Goal: Task Accomplishment & Management: Use online tool/utility

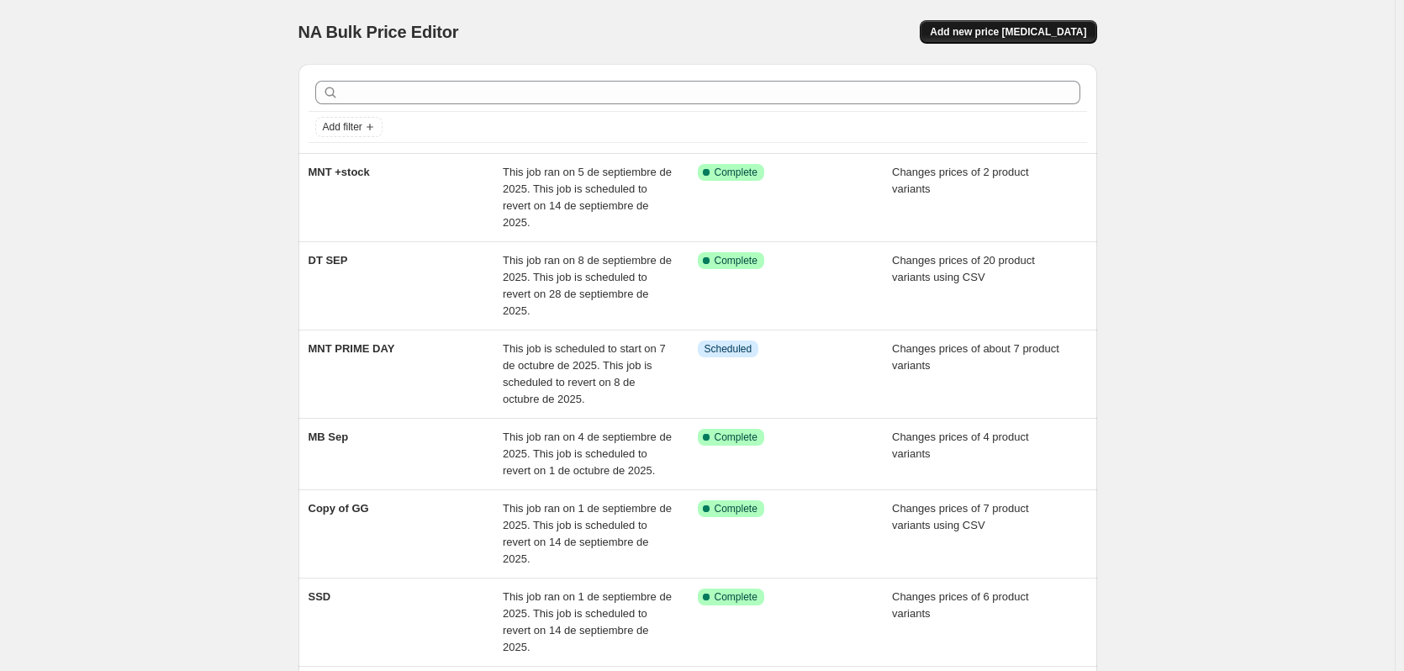
click at [1013, 32] on span "Add new price [MEDICAL_DATA]" at bounding box center [1008, 31] width 156 height 13
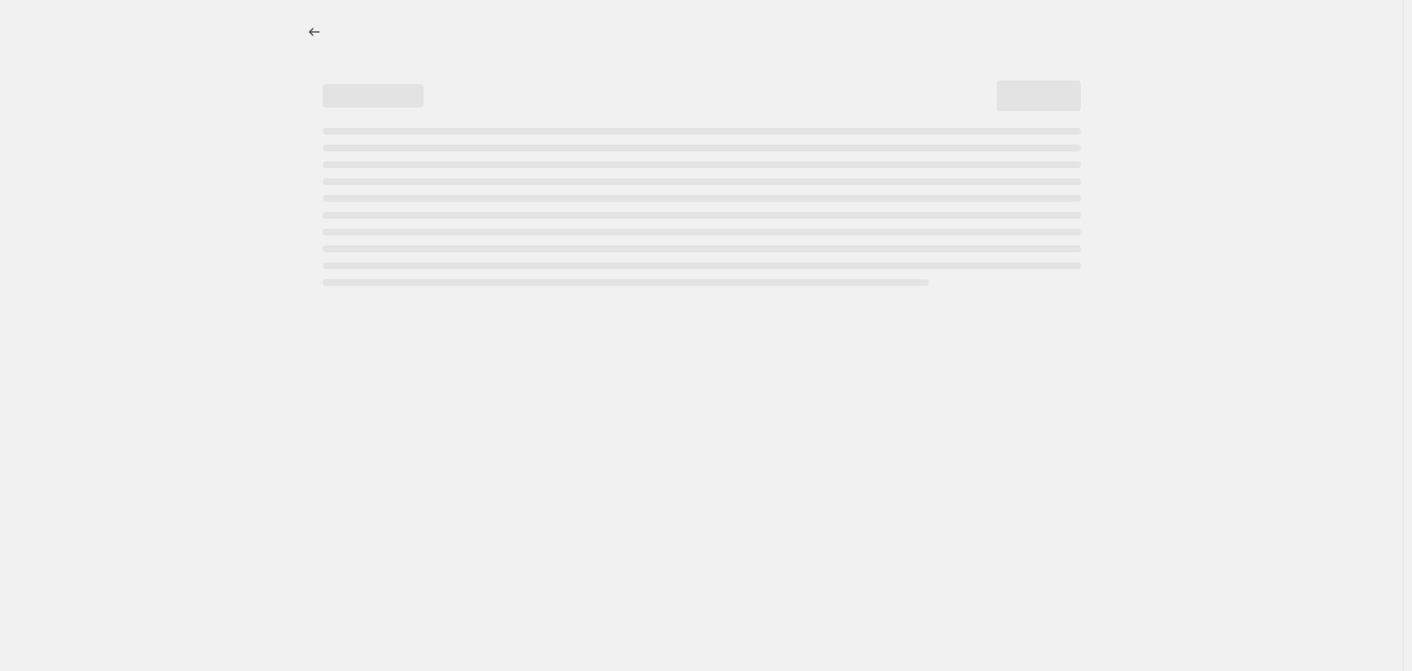
select select "percentage"
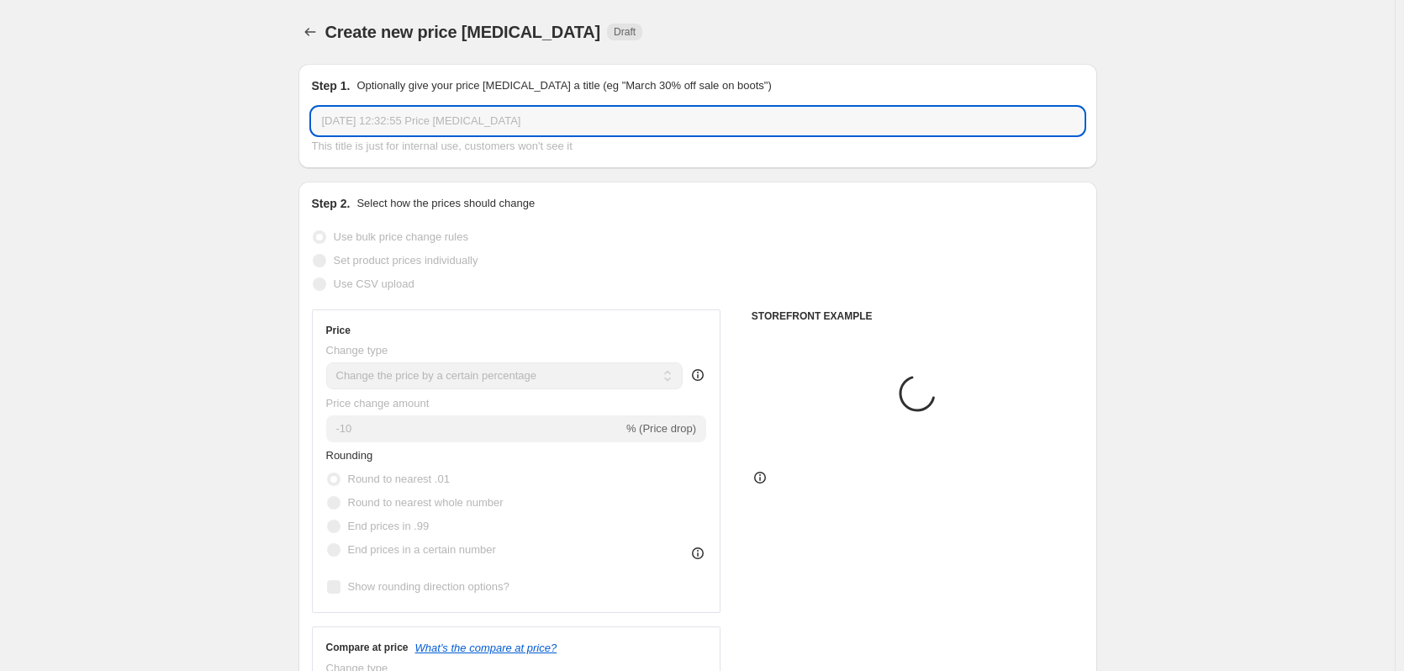
click at [407, 127] on input "[DATE] 12:32:55 Price [MEDICAL_DATA]" at bounding box center [698, 121] width 772 height 27
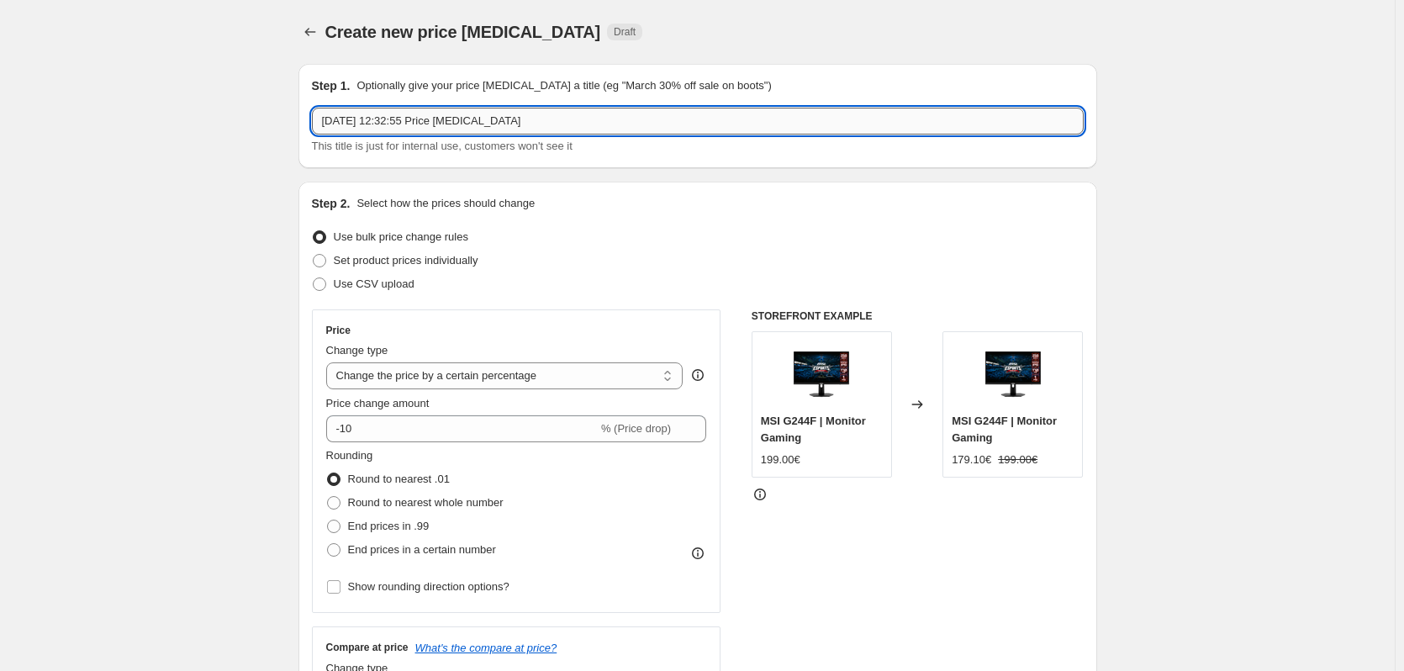
click at [407, 127] on input "[DATE] 12:32:55 Price [MEDICAL_DATA]" at bounding box center [698, 121] width 772 height 27
paste input "MPG 272URX QD-OLED"
type input "MPG 272URX QD-OLED"
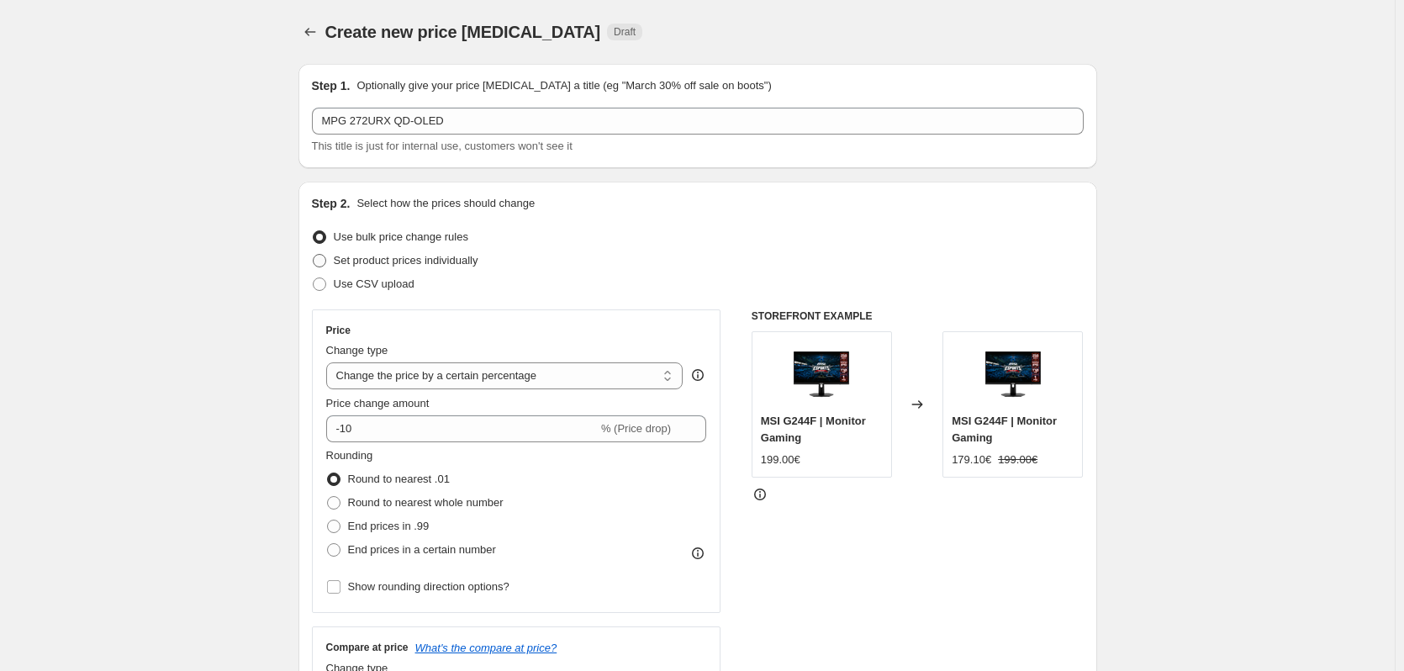
drag, startPoint x: 389, startPoint y: 262, endPoint x: 404, endPoint y: 275, distance: 19.1
click at [390, 262] on span "Set product prices individually" at bounding box center [406, 260] width 145 height 13
click at [314, 255] on input "Set product prices individually" at bounding box center [313, 254] width 1 height 1
radio input "true"
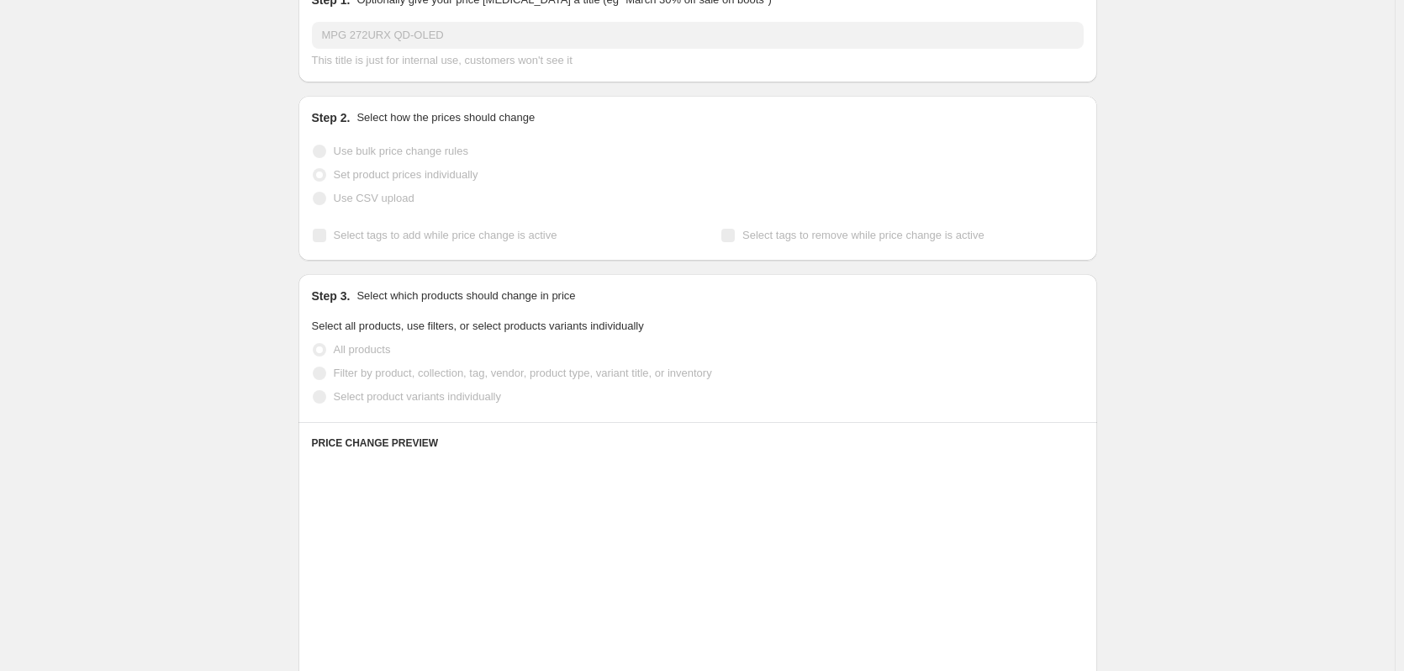
scroll to position [168, 0]
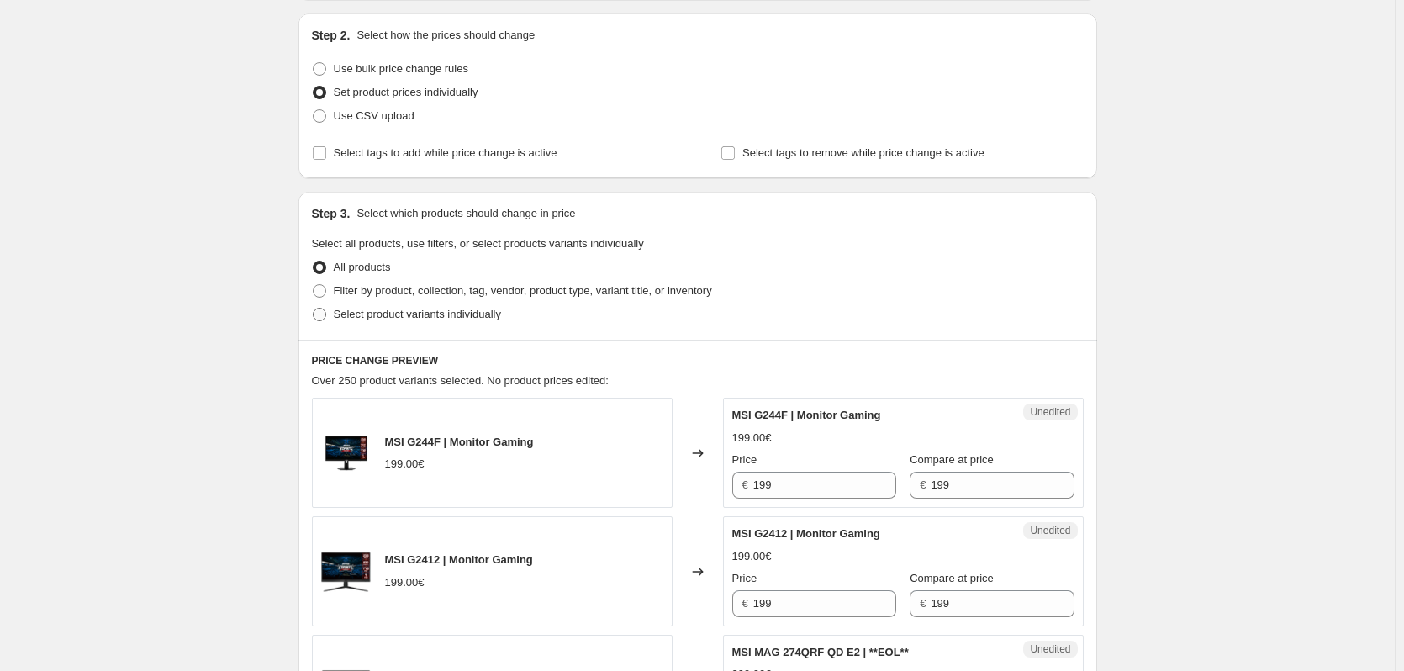
click at [425, 314] on span "Select product variants individually" at bounding box center [417, 314] width 167 height 13
click at [314, 309] on input "Select product variants individually" at bounding box center [313, 308] width 1 height 1
radio input "true"
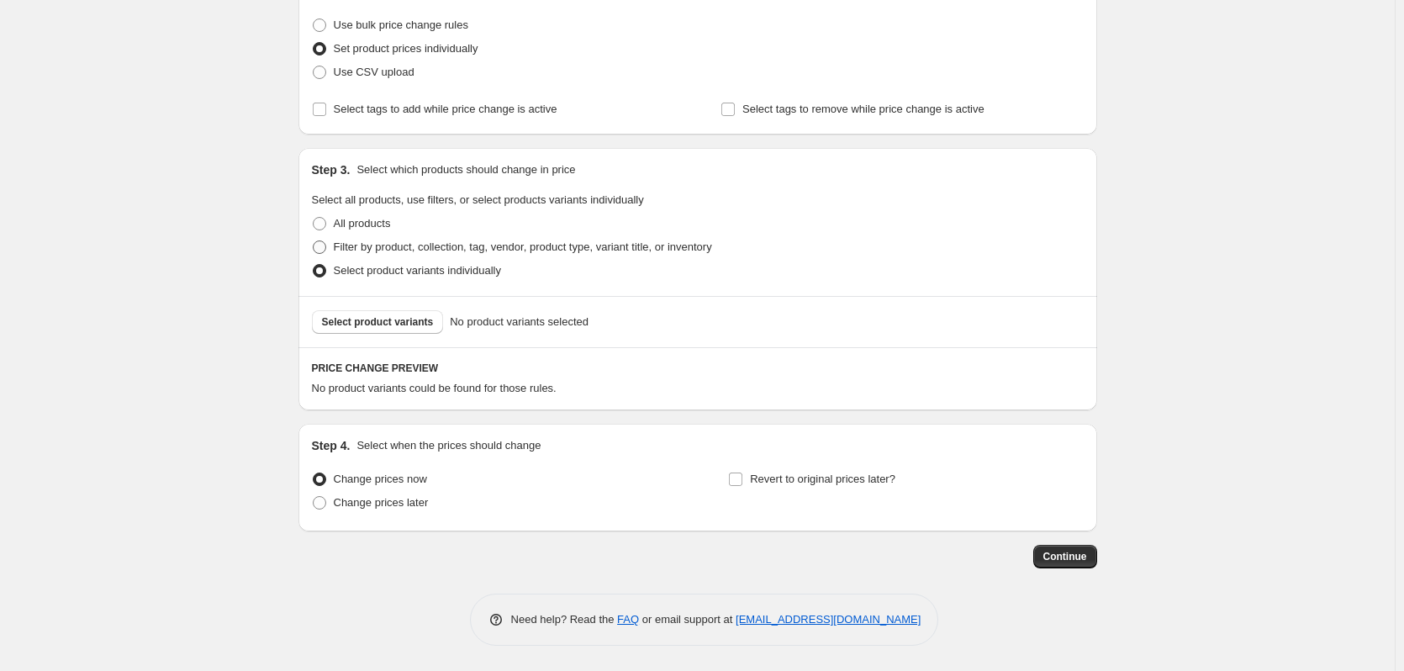
scroll to position [212, 0]
click at [393, 323] on span "Select product variants" at bounding box center [378, 321] width 112 height 13
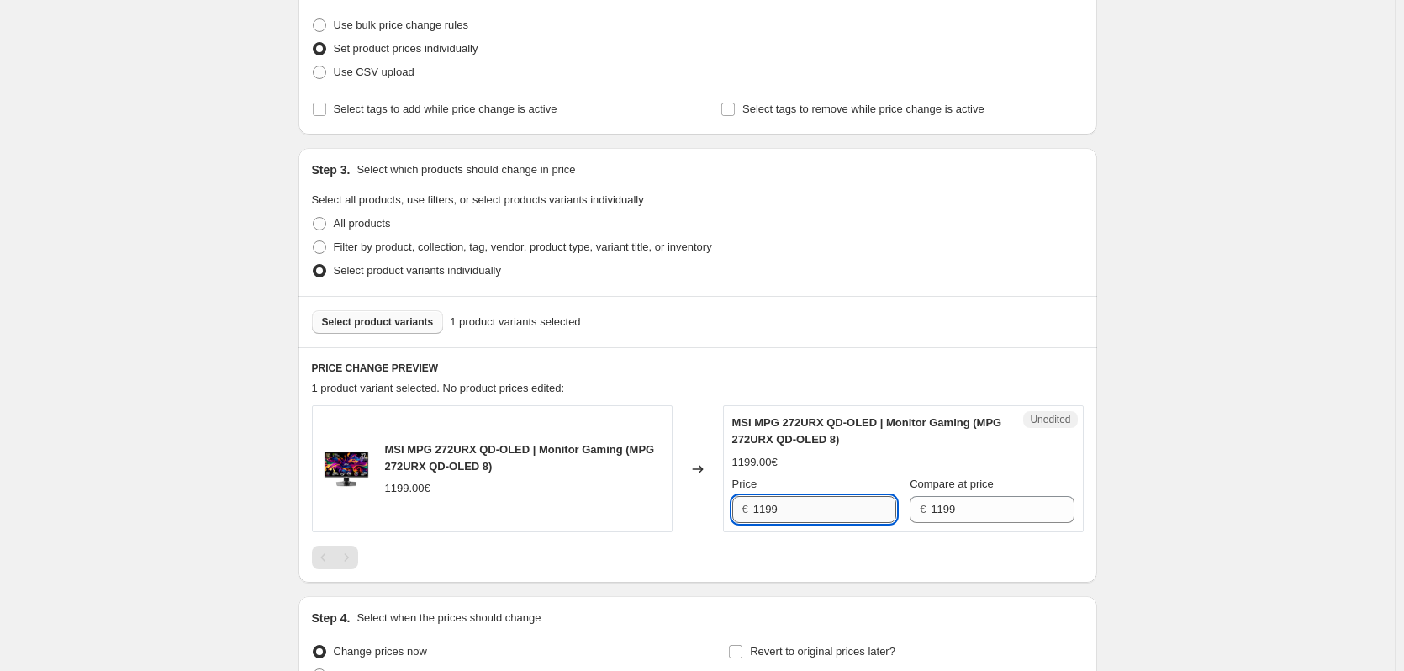
click at [836, 502] on input "1199" at bounding box center [824, 509] width 143 height 27
type input "999"
drag, startPoint x: 107, startPoint y: 350, endPoint x: 176, endPoint y: 368, distance: 71.4
click at [108, 351] on div "Create new price [MEDICAL_DATA]. This page is ready Create new price [MEDICAL_D…" at bounding box center [697, 315] width 1395 height 1055
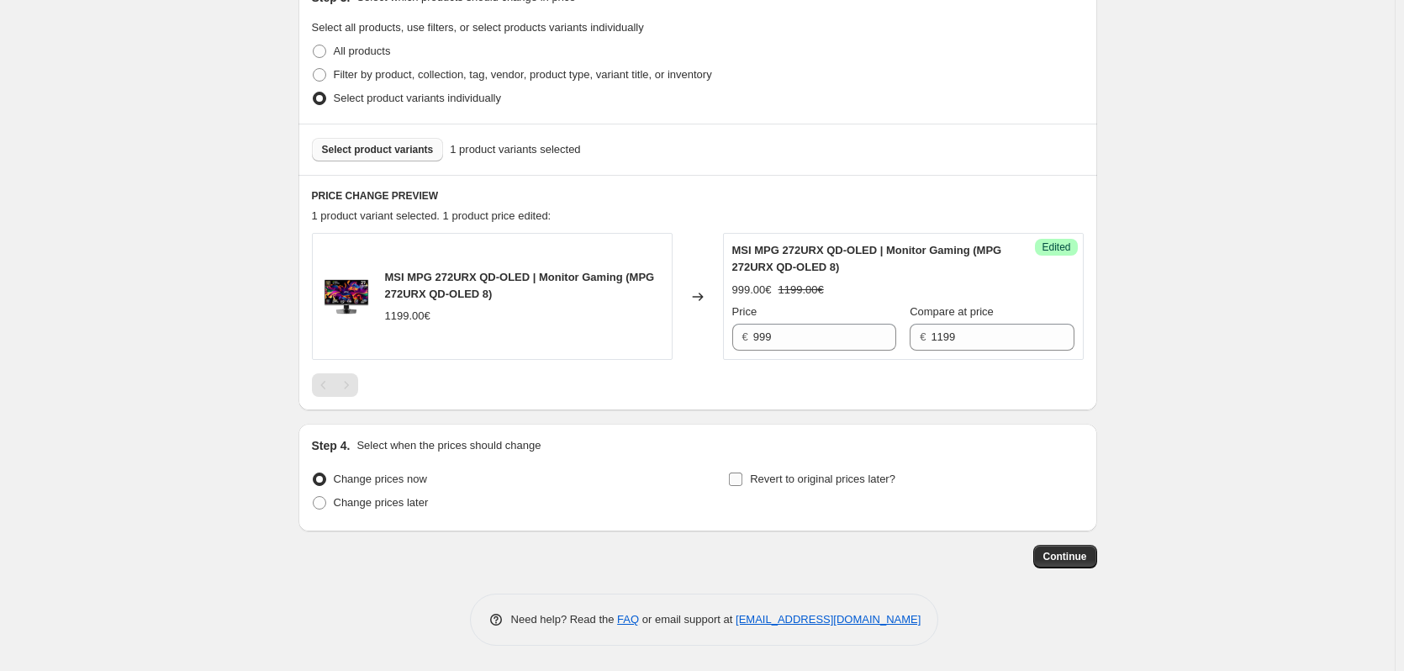
click at [806, 481] on span "Revert to original prices later?" at bounding box center [822, 478] width 145 height 13
click at [742, 481] on input "Revert to original prices later?" at bounding box center [735, 478] width 13 height 13
checkbox input "true"
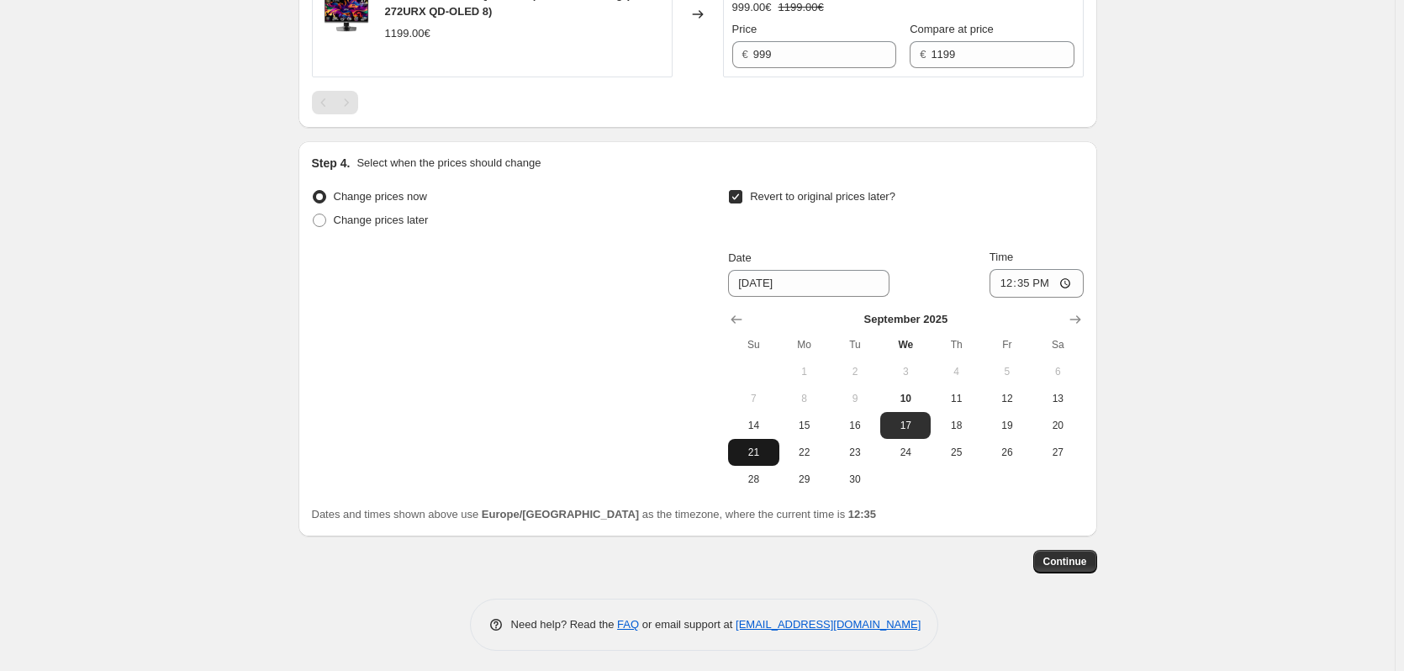
scroll to position [672, 0]
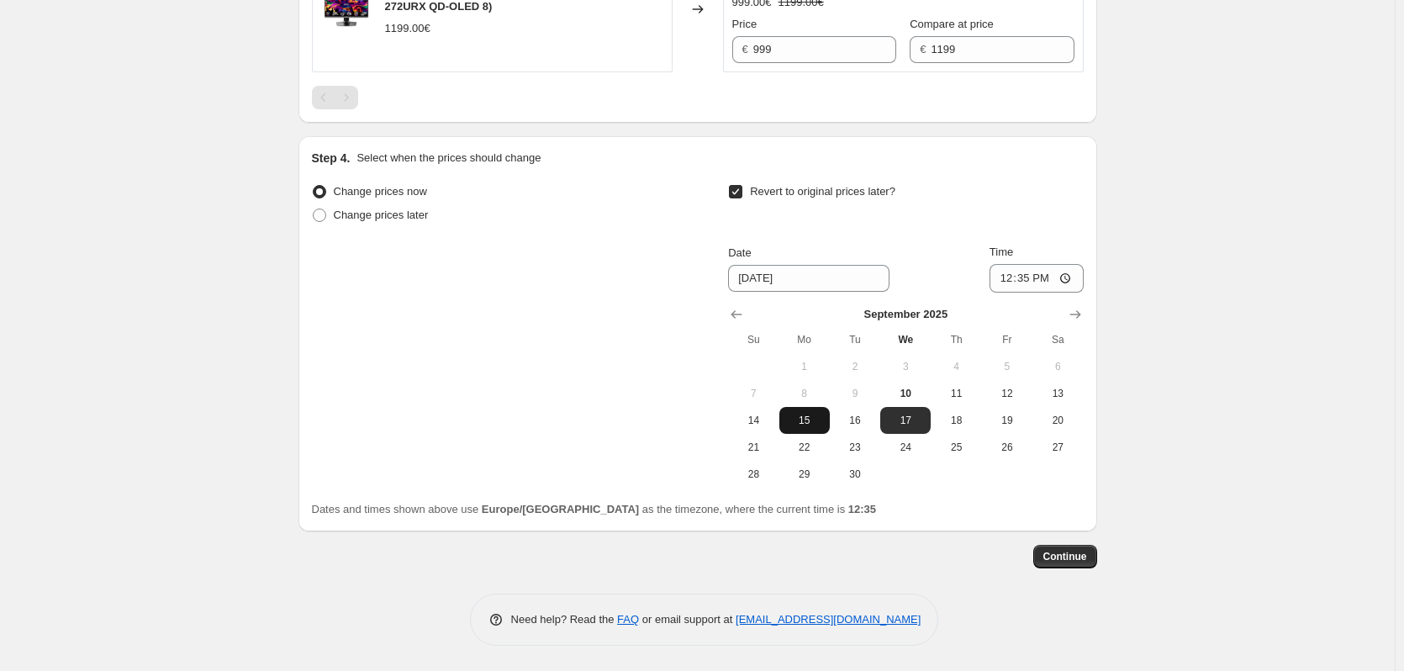
click at [807, 430] on button "15" at bounding box center [804, 420] width 50 height 27
type input "[DATE]"
click at [1023, 288] on input "12:35" at bounding box center [1036, 278] width 94 height 29
type input "00:01"
drag, startPoint x: 1340, startPoint y: 215, endPoint x: 1068, endPoint y: 209, distance: 272.4
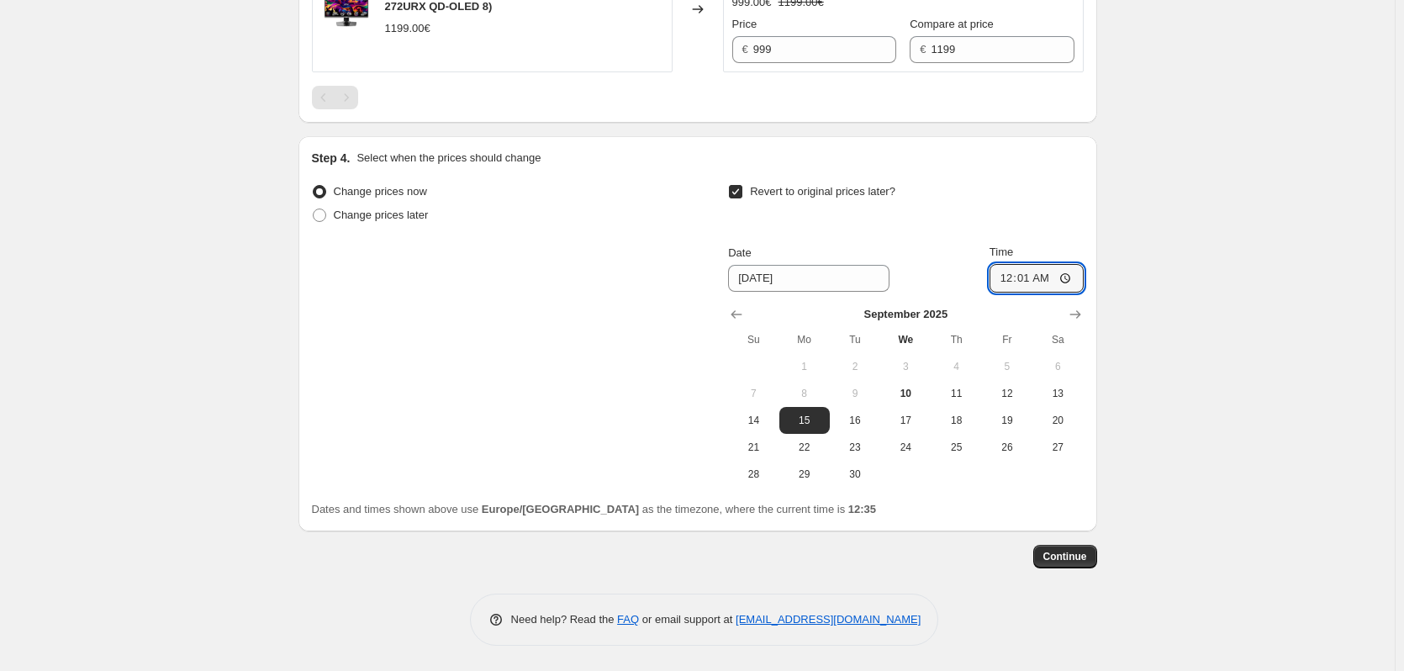
click at [1339, 215] on div "Create new price [MEDICAL_DATA]. This page is ready Create new price [MEDICAL_D…" at bounding box center [697, -1] width 1395 height 1343
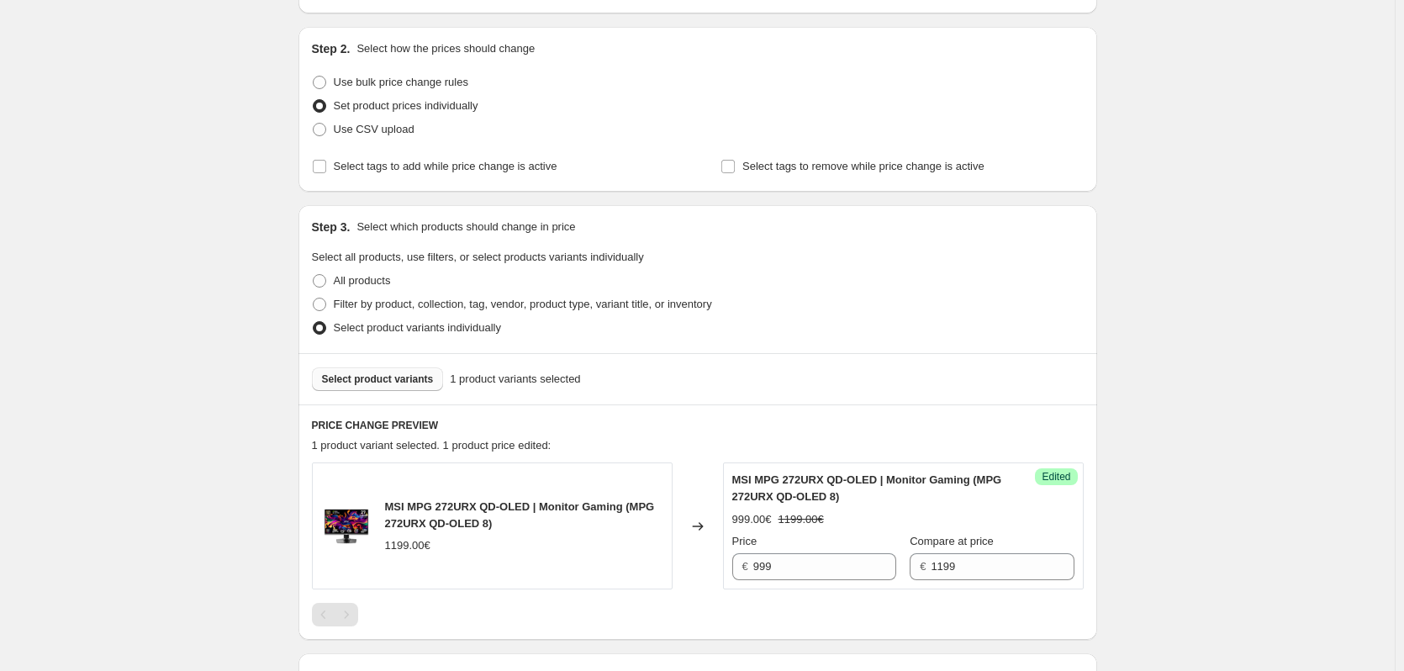
scroll to position [0, 0]
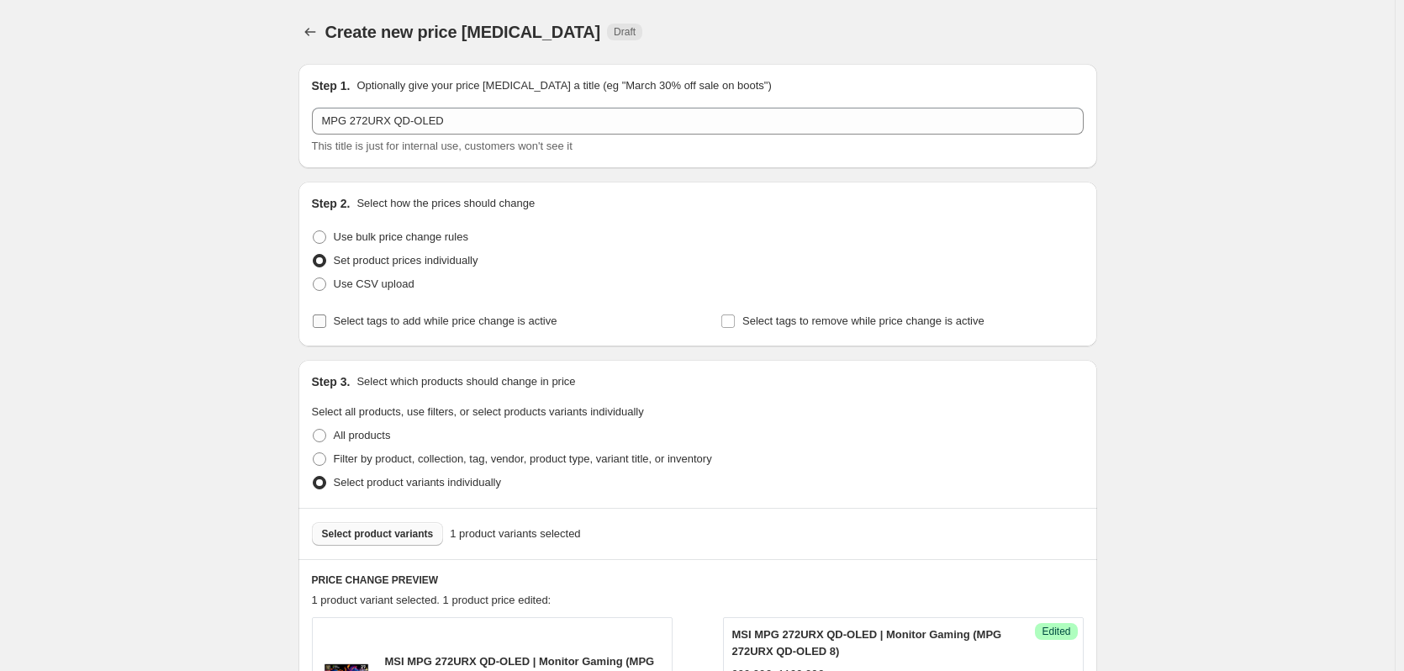
click at [392, 321] on span "Select tags to add while price change is active" at bounding box center [446, 320] width 224 height 13
click at [513, 329] on label "Select tags to add while price change is active" at bounding box center [434, 321] width 245 height 24
drag, startPoint x: 546, startPoint y: 325, endPoint x: 531, endPoint y: 317, distance: 17.3
click at [546, 327] on span "Select tags to add while price change is active" at bounding box center [446, 320] width 224 height 13
drag, startPoint x: 512, startPoint y: 323, endPoint x: 426, endPoint y: 324, distance: 85.8
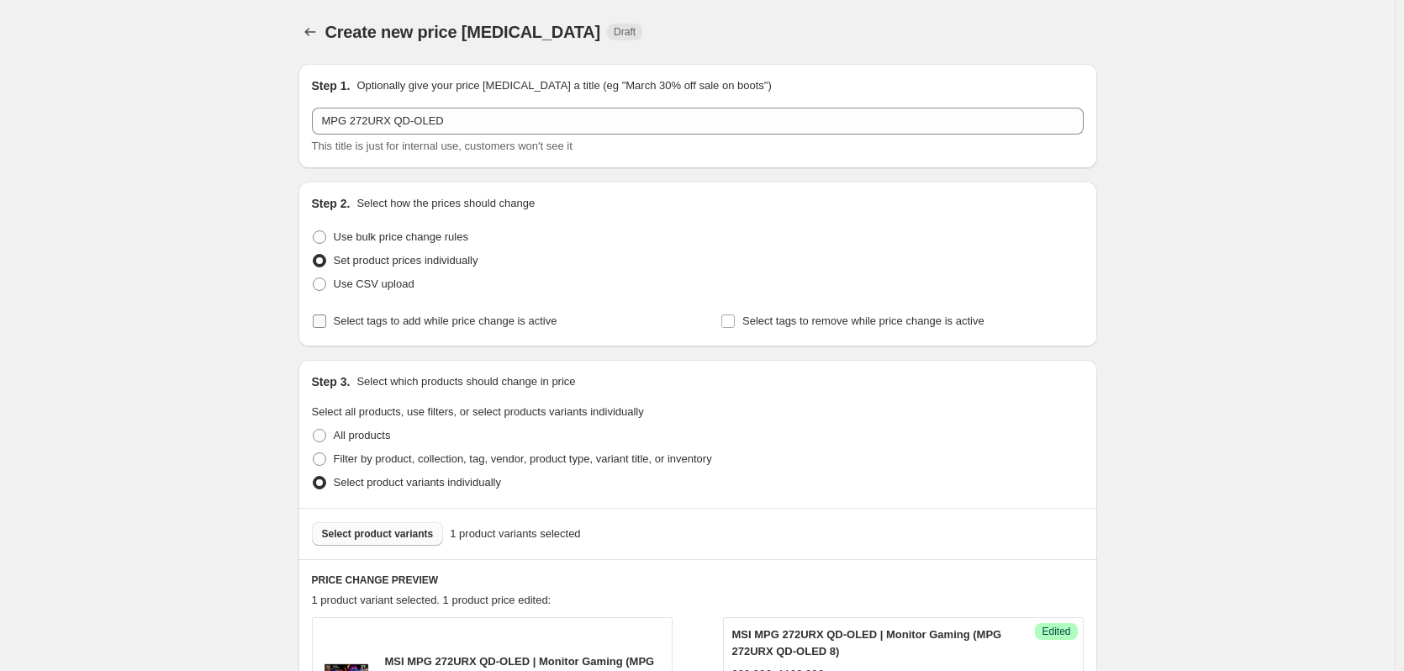
click at [510, 325] on span "Select tags to add while price change is active" at bounding box center [446, 320] width 224 height 13
click at [326, 325] on input "Select tags to add while price change is active" at bounding box center [319, 320] width 13 height 13
checkbox input "true"
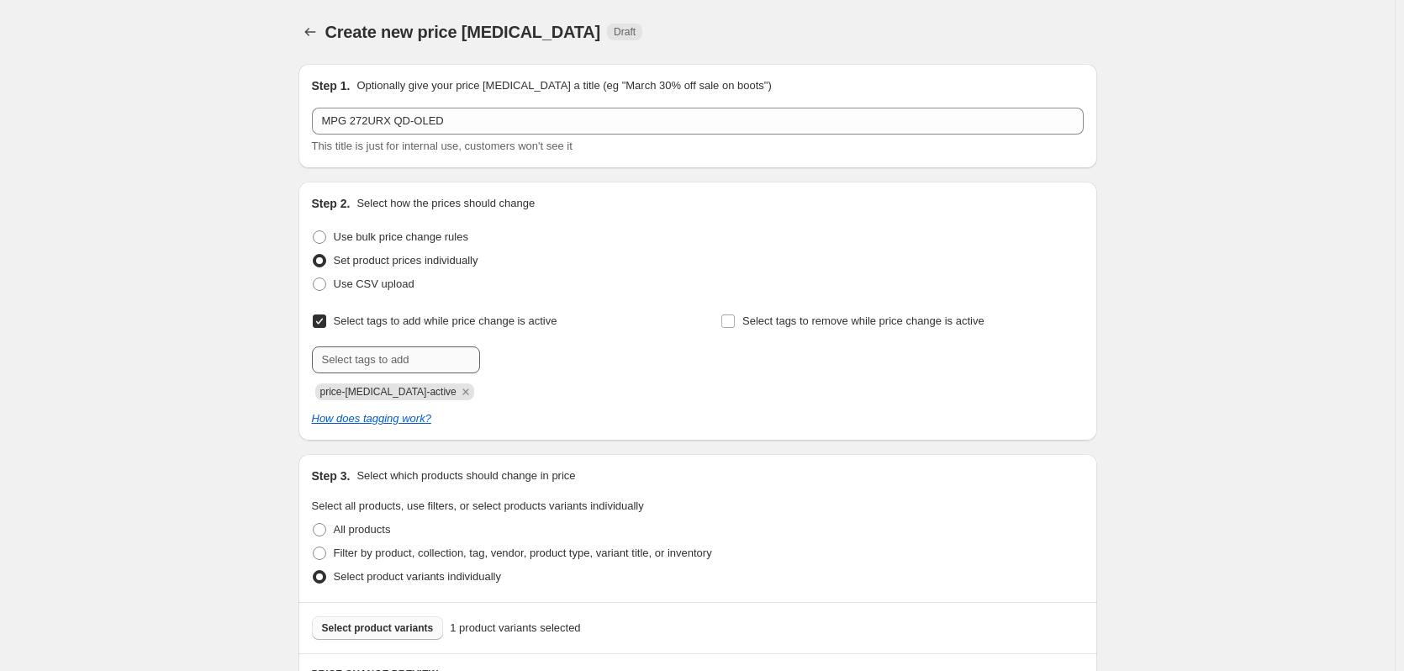
drag, startPoint x: 435, startPoint y: 390, endPoint x: 422, endPoint y: 363, distance: 29.7
click at [458, 388] on icon "Remove price-change-job-active" at bounding box center [465, 391] width 15 height 15
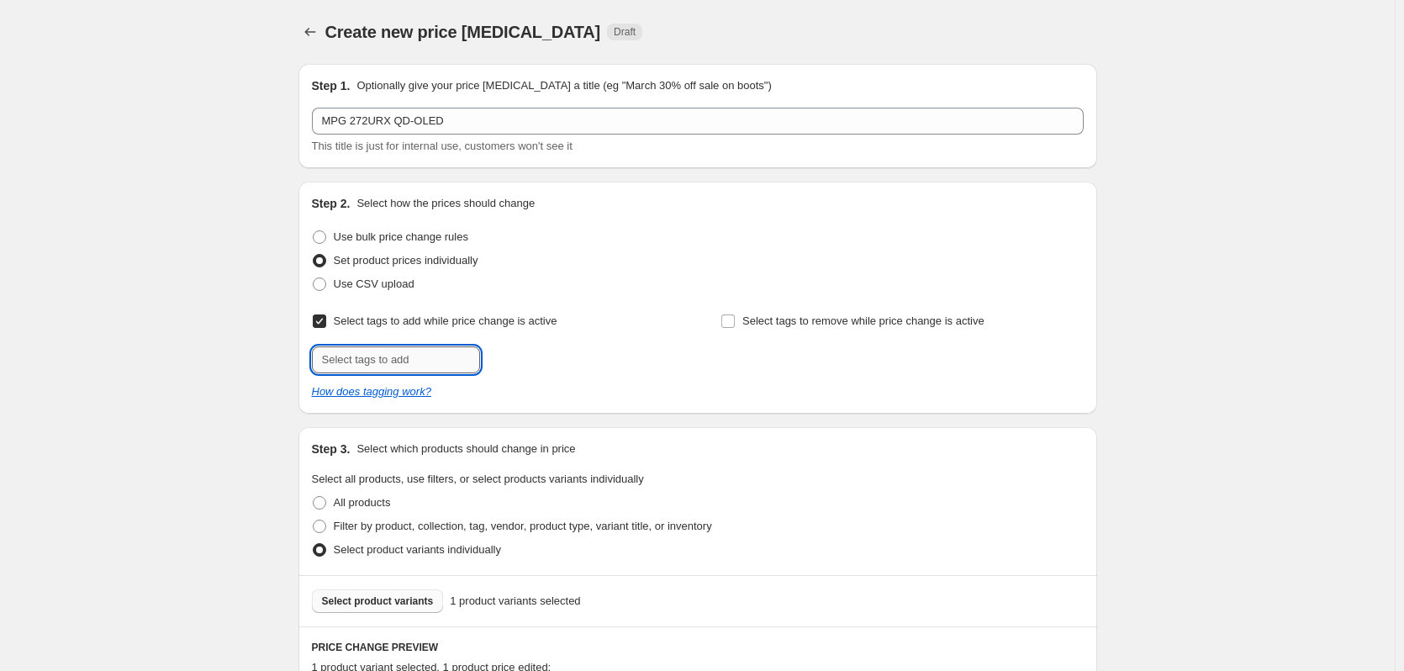
click at [418, 365] on input "text" at bounding box center [396, 359] width 168 height 27
type input "offer"
click at [547, 365] on button "Add offer" at bounding box center [516, 358] width 65 height 24
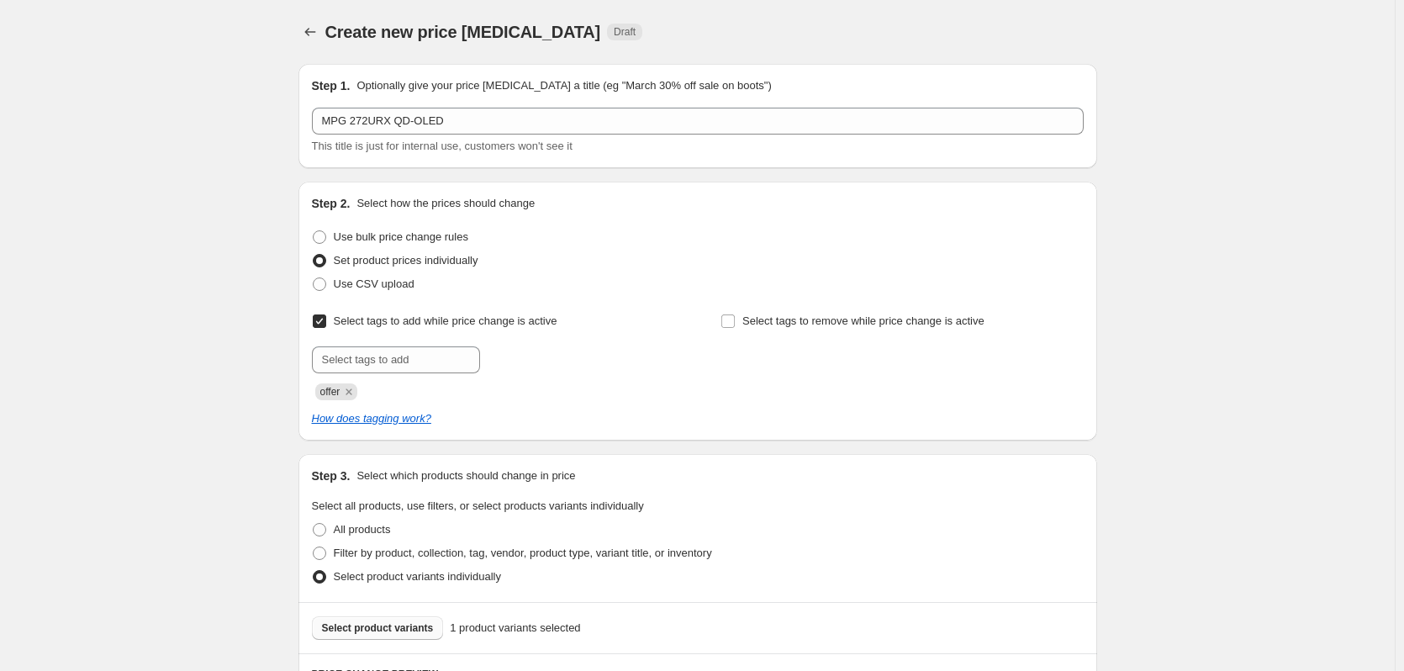
drag, startPoint x: 172, startPoint y: 222, endPoint x: 252, endPoint y: 203, distance: 82.2
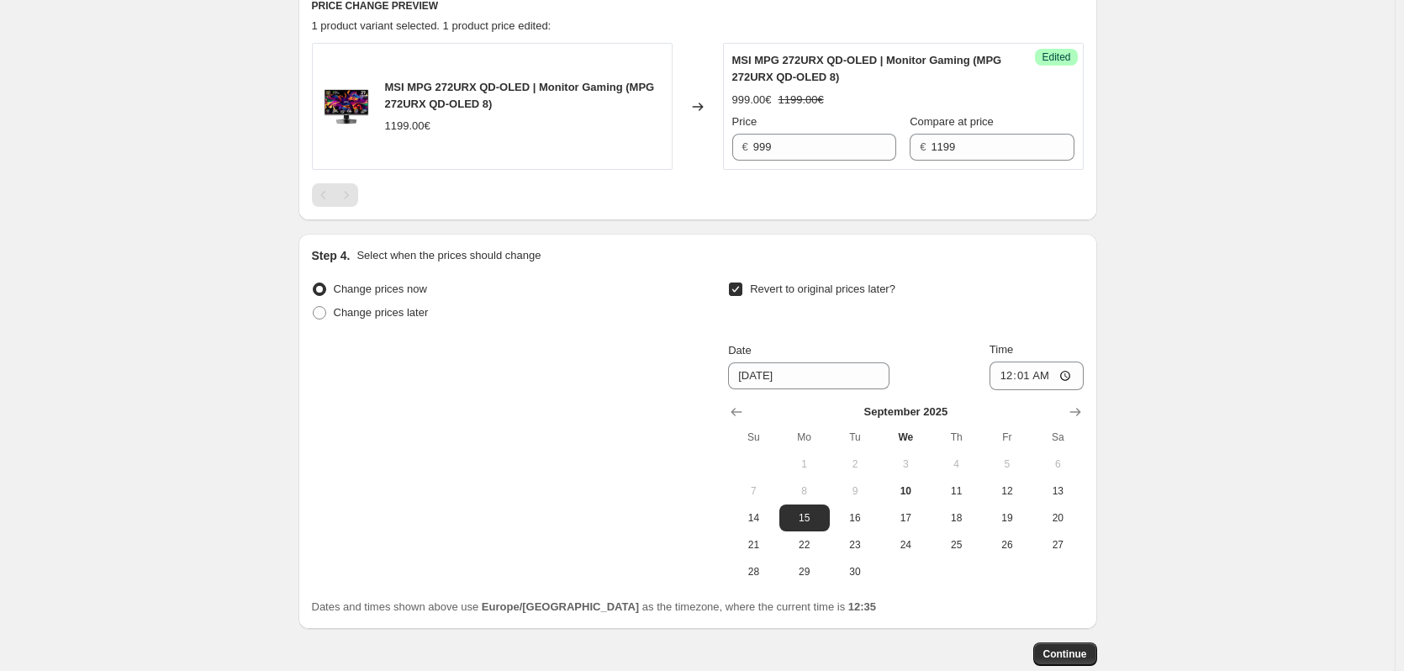
scroll to position [766, 0]
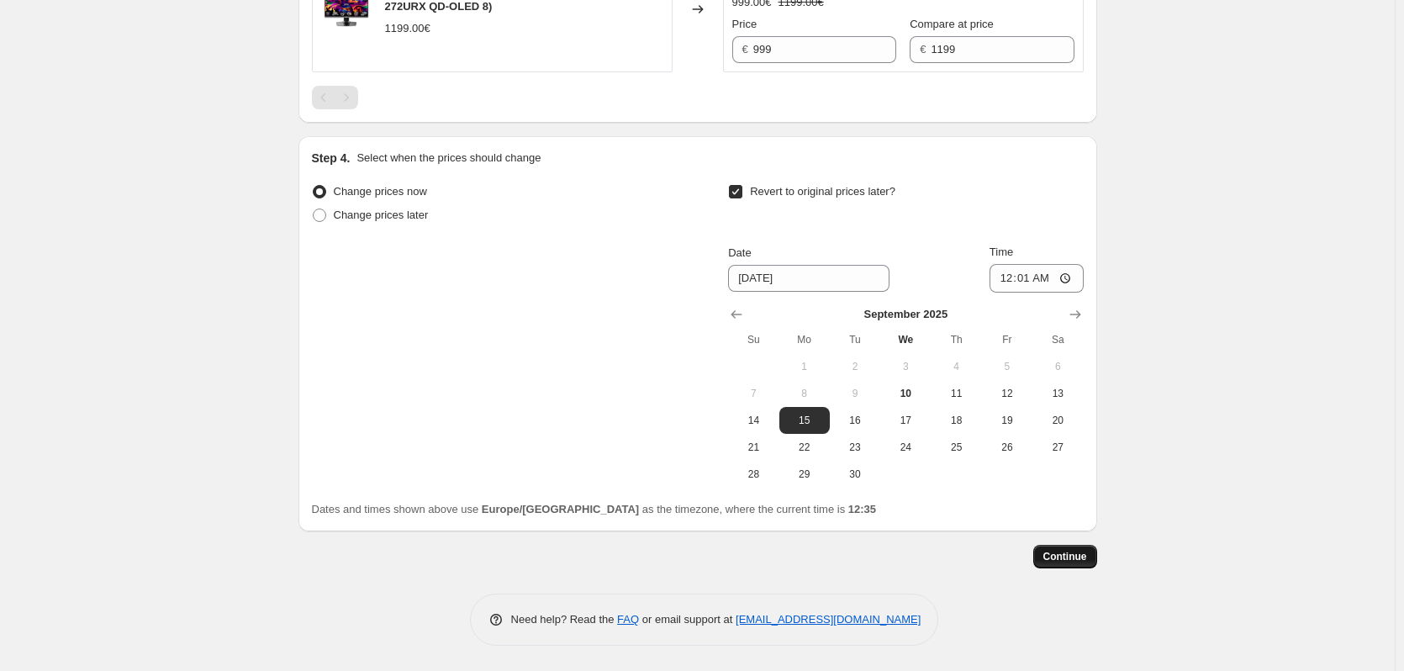
click at [1065, 549] on button "Continue" at bounding box center [1065, 557] width 64 height 24
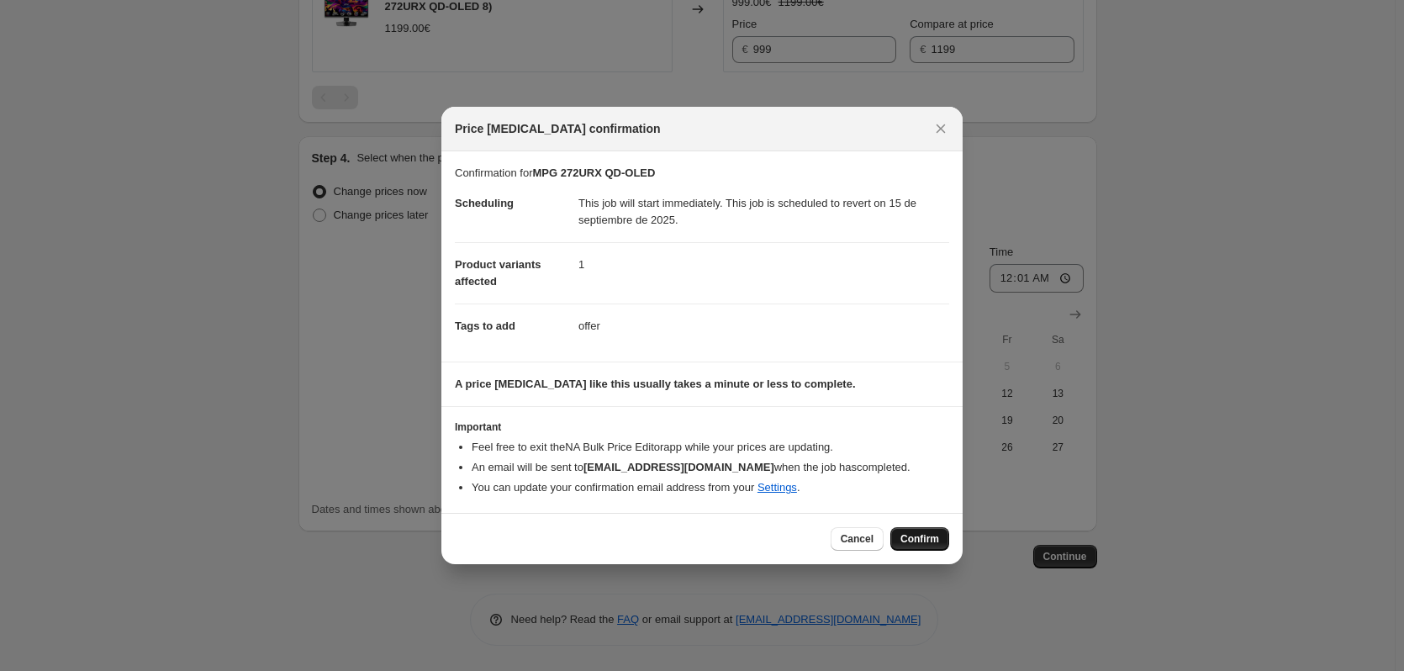
click at [923, 541] on span "Confirm" at bounding box center [919, 538] width 39 height 13
